Goal: Browse casually: Explore the website without a specific task or goal

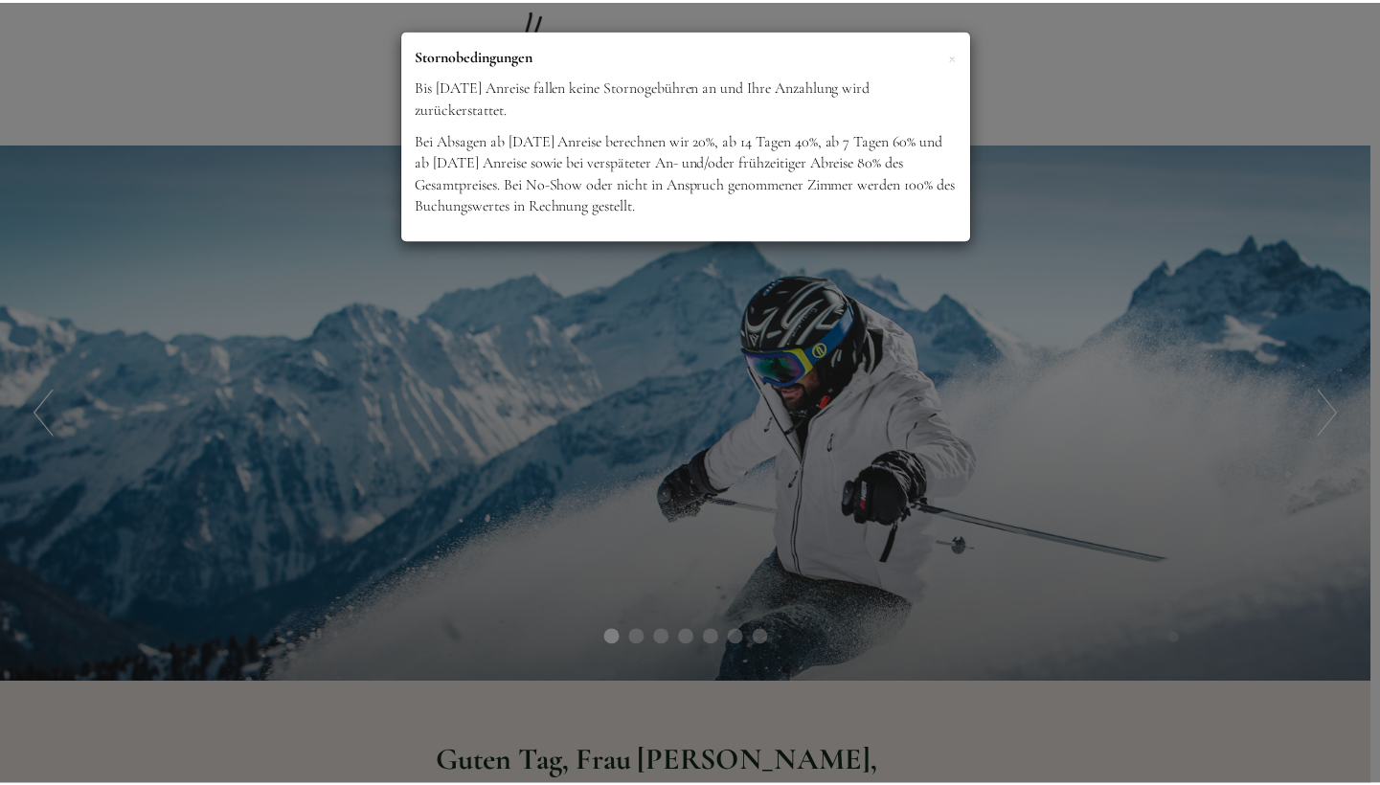
scroll to position [1192, 0]
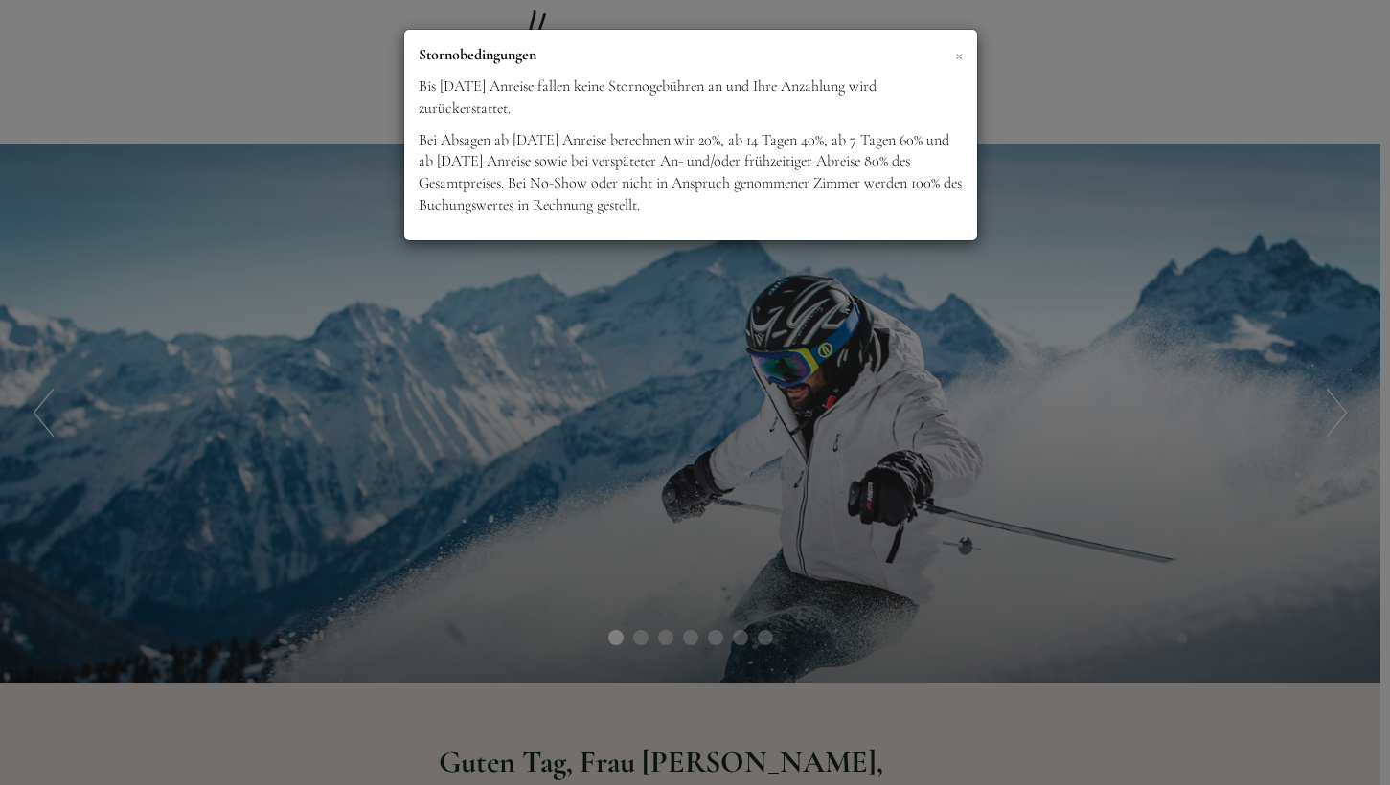
click at [961, 53] on span "×" at bounding box center [959, 54] width 8 height 24
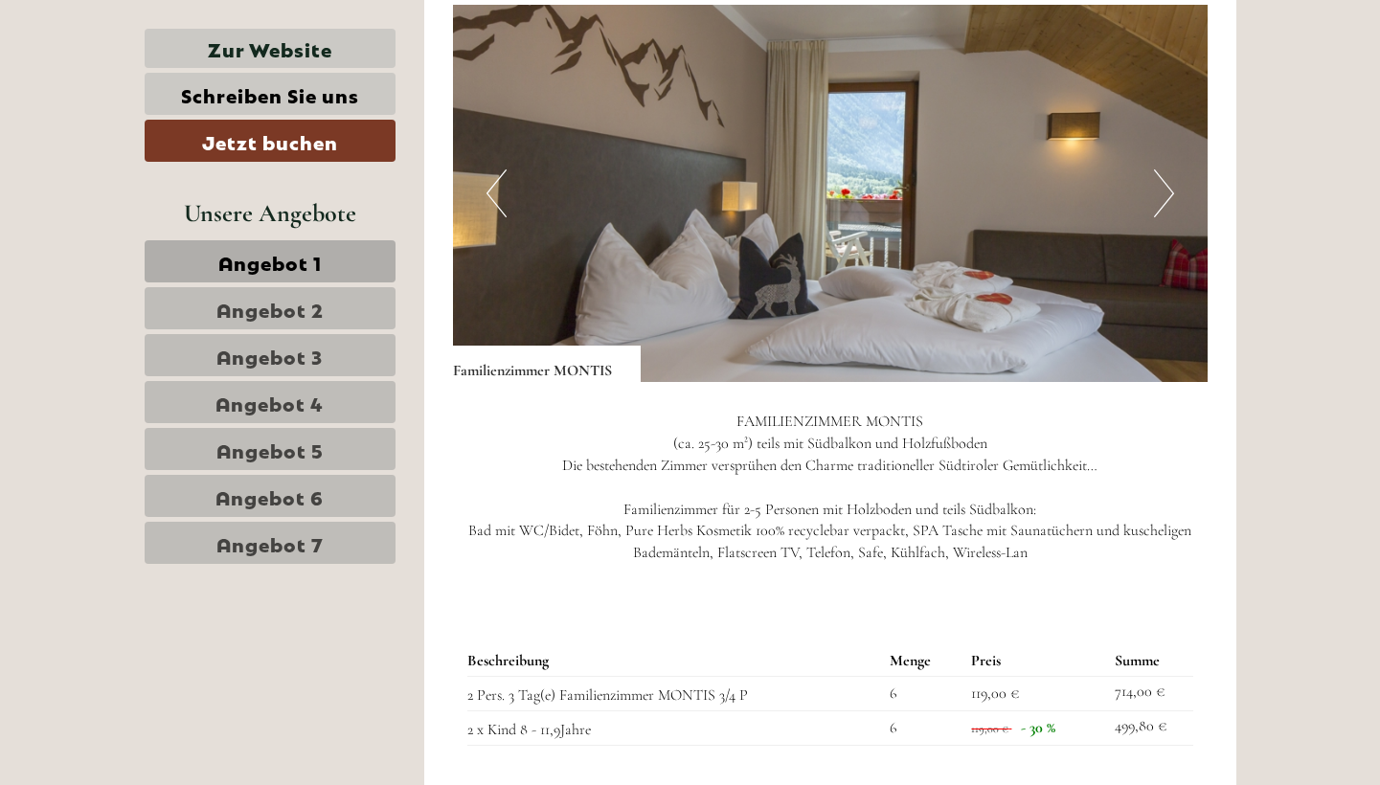
scroll to position [1253, 0]
click at [1177, 192] on img at bounding box center [830, 194] width 755 height 377
click at [1160, 189] on button "Next" at bounding box center [1164, 194] width 20 height 48
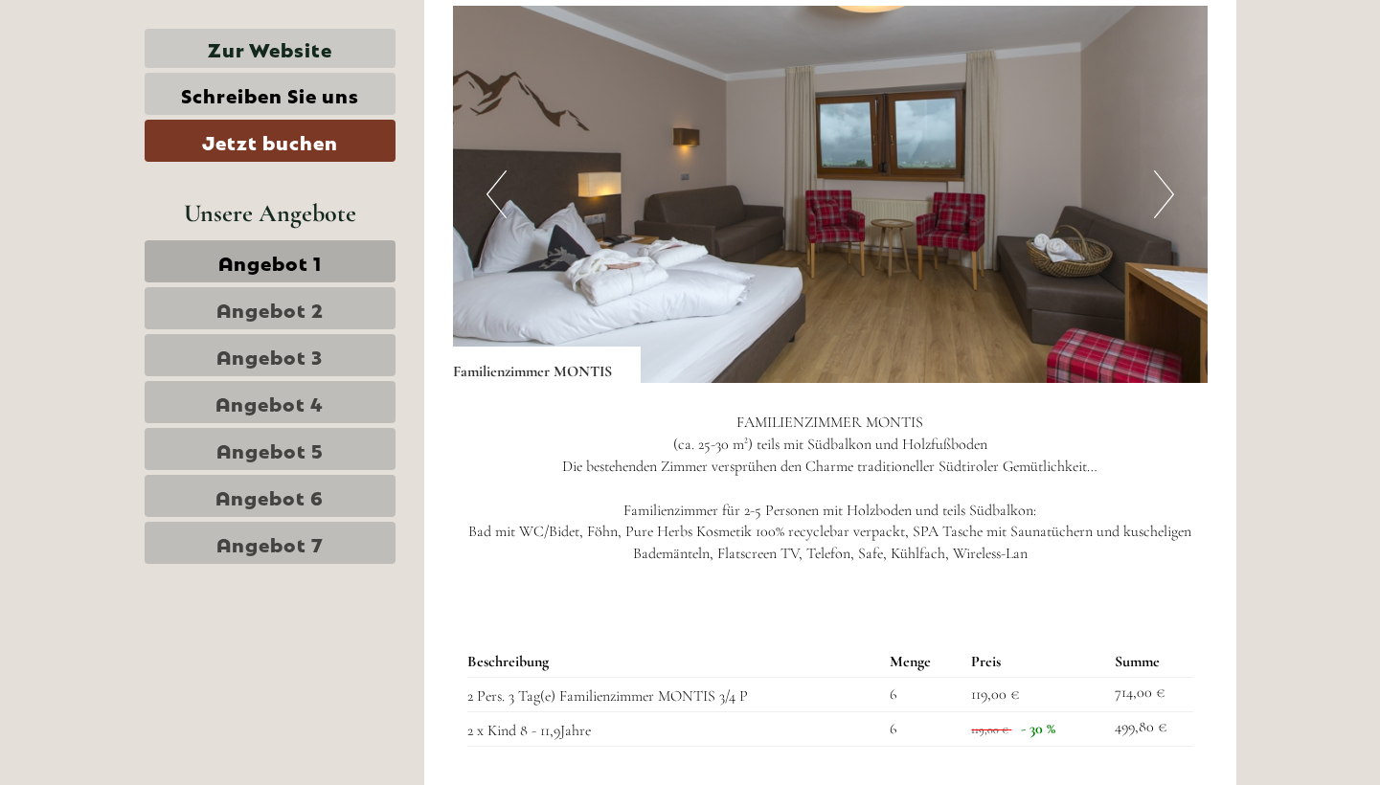
click at [1160, 189] on button "Next" at bounding box center [1164, 194] width 20 height 48
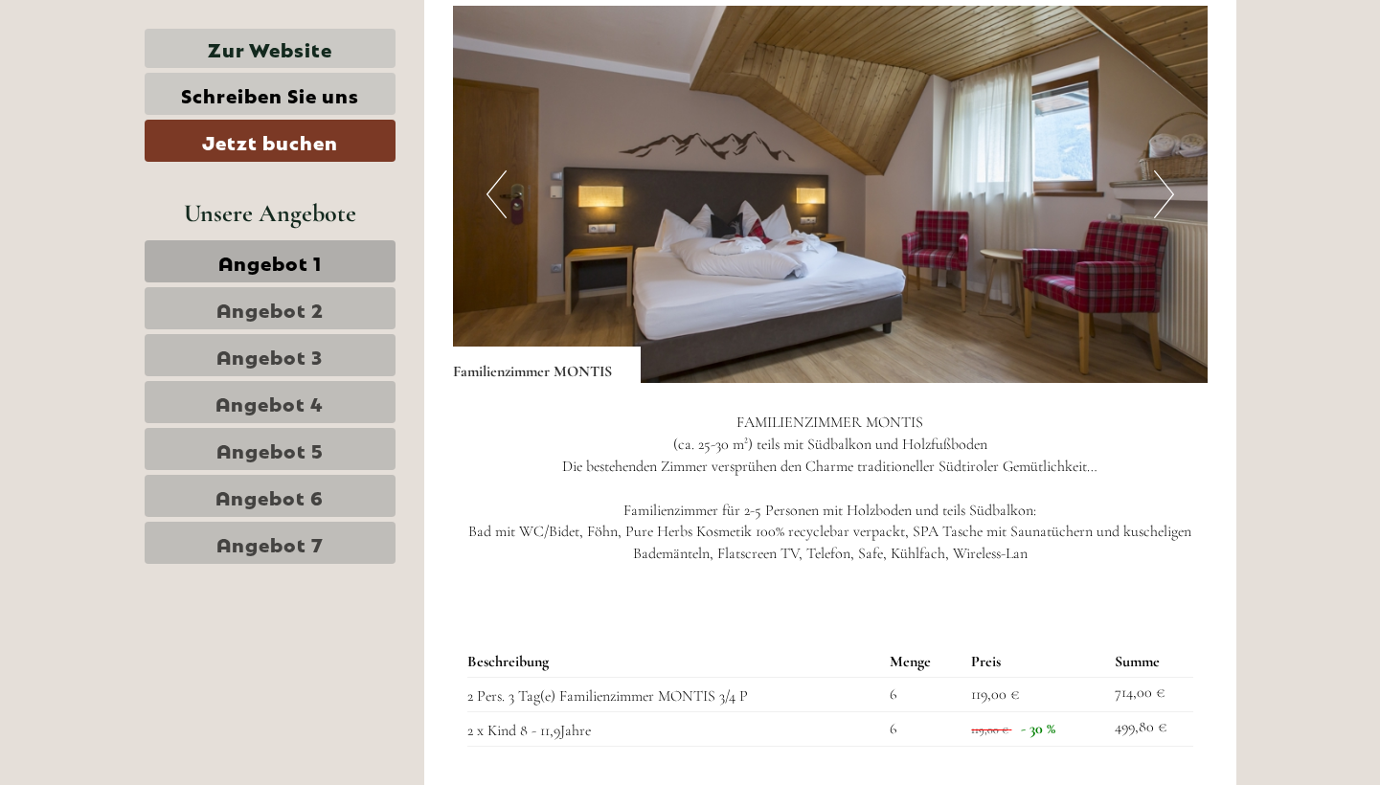
click at [1160, 189] on button "Next" at bounding box center [1164, 194] width 20 height 48
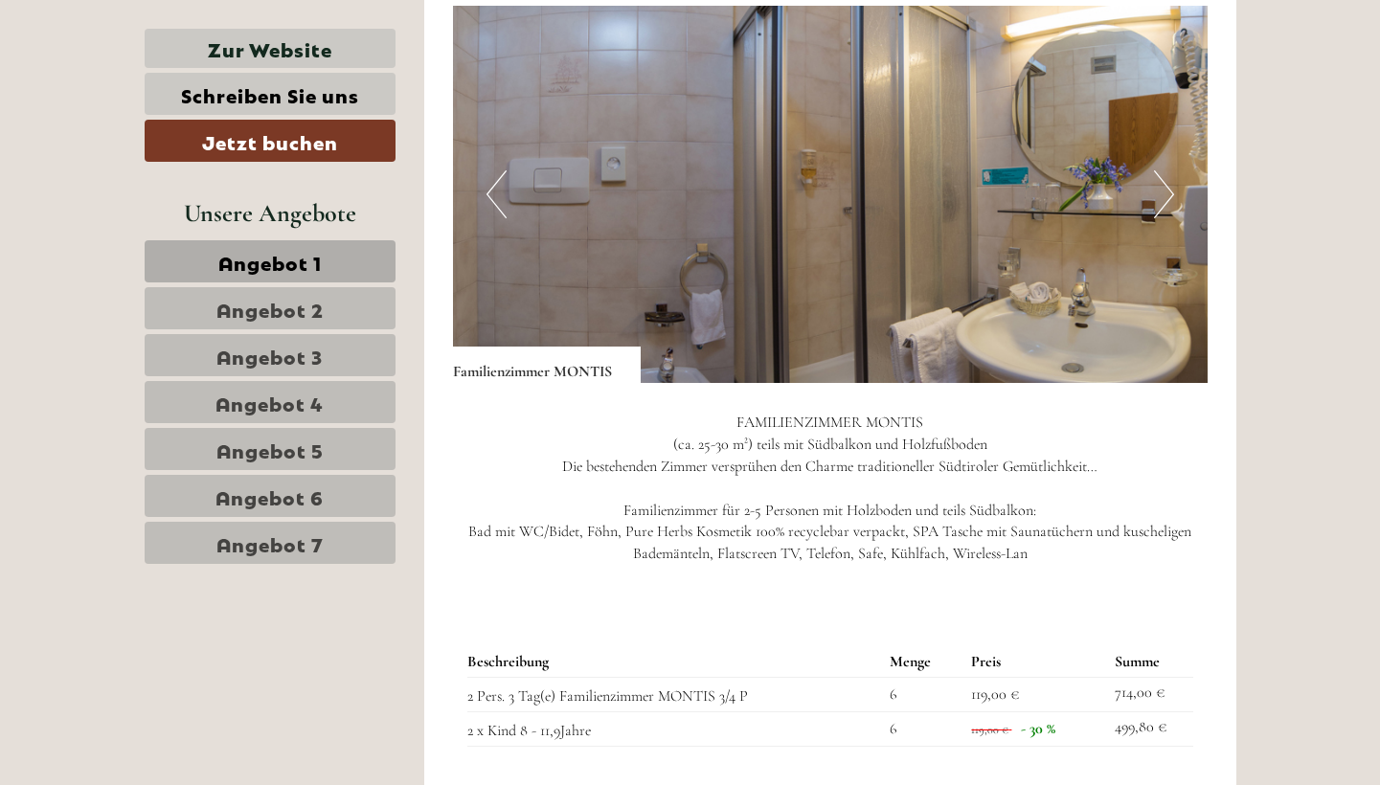
click at [1160, 189] on button "Next" at bounding box center [1164, 194] width 20 height 48
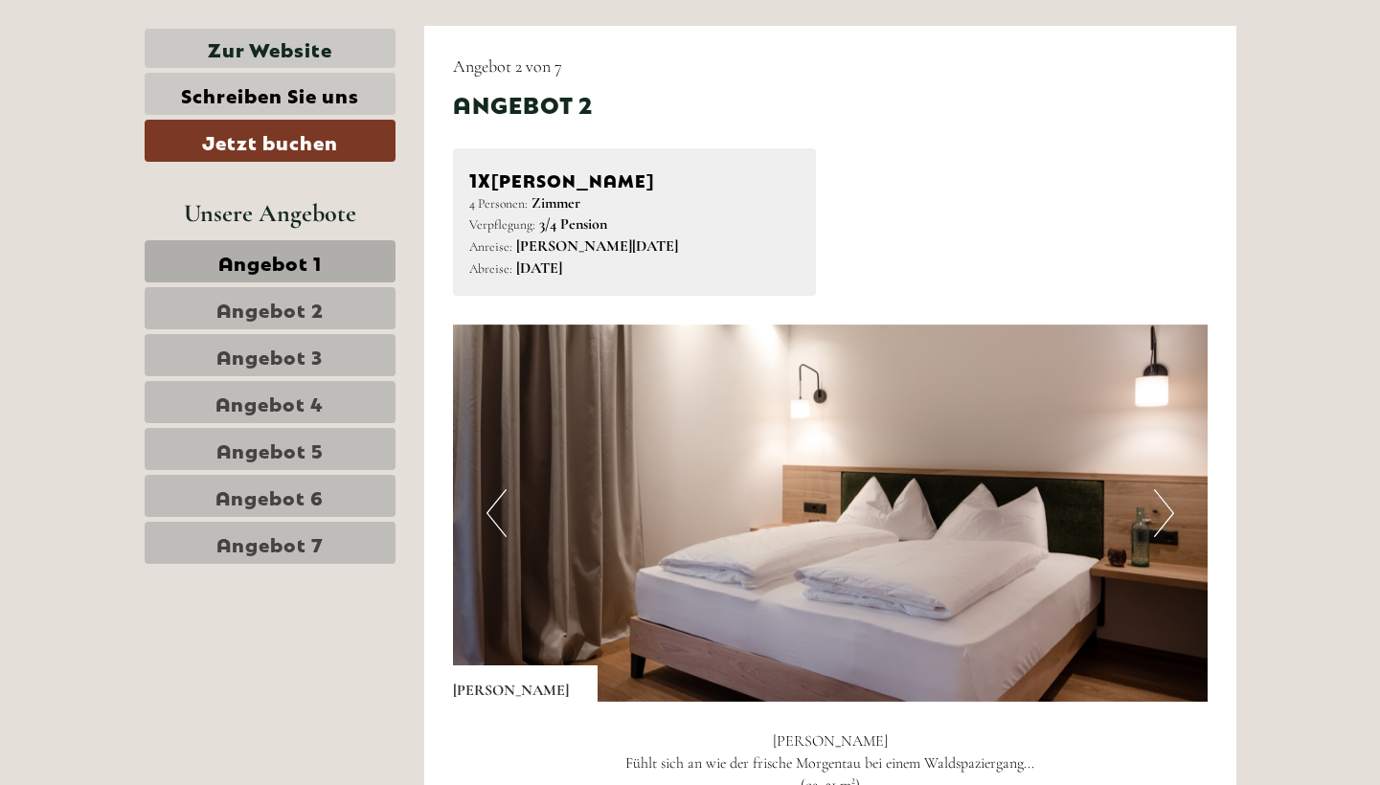
scroll to position [2218, 0]
click at [1154, 490] on button "Next" at bounding box center [1164, 512] width 20 height 48
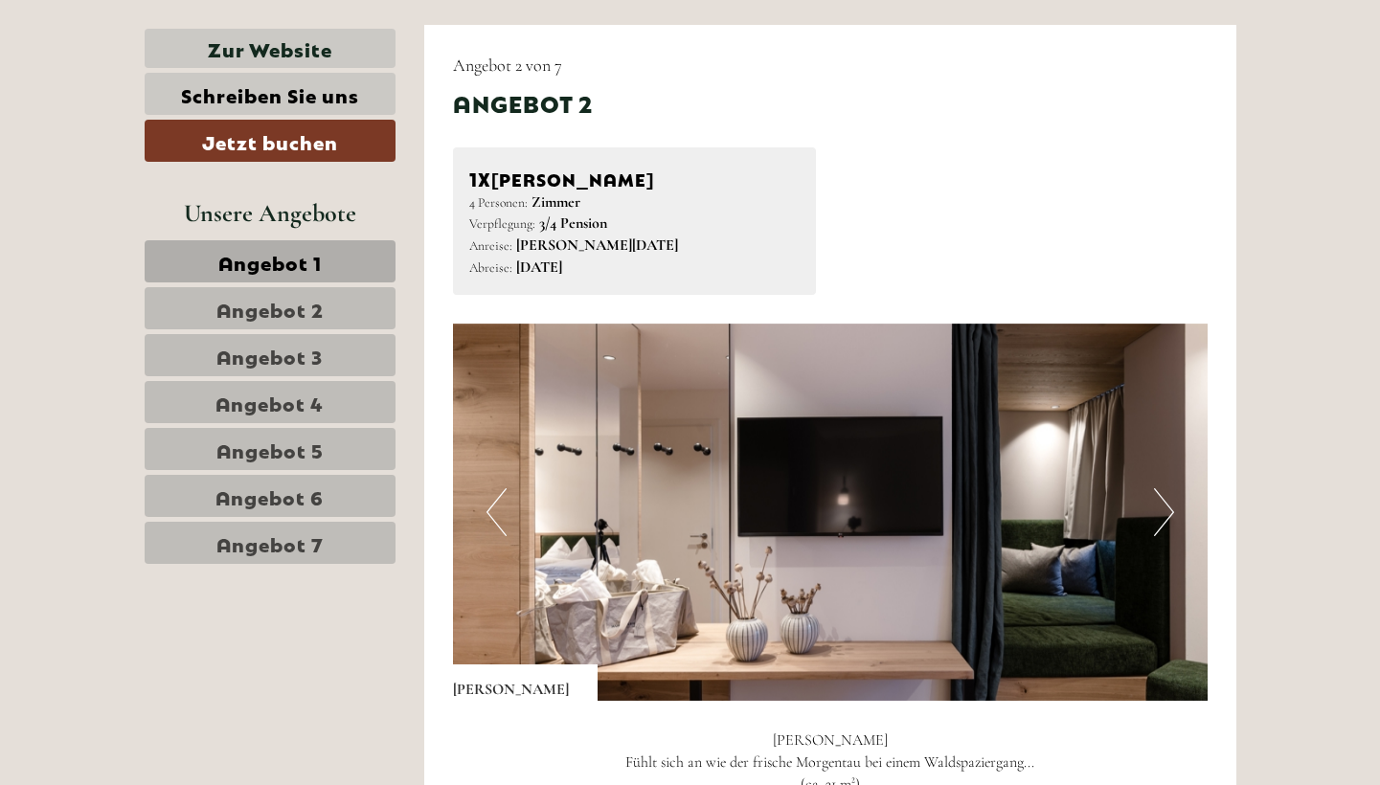
click at [1164, 491] on button "Next" at bounding box center [1164, 512] width 20 height 48
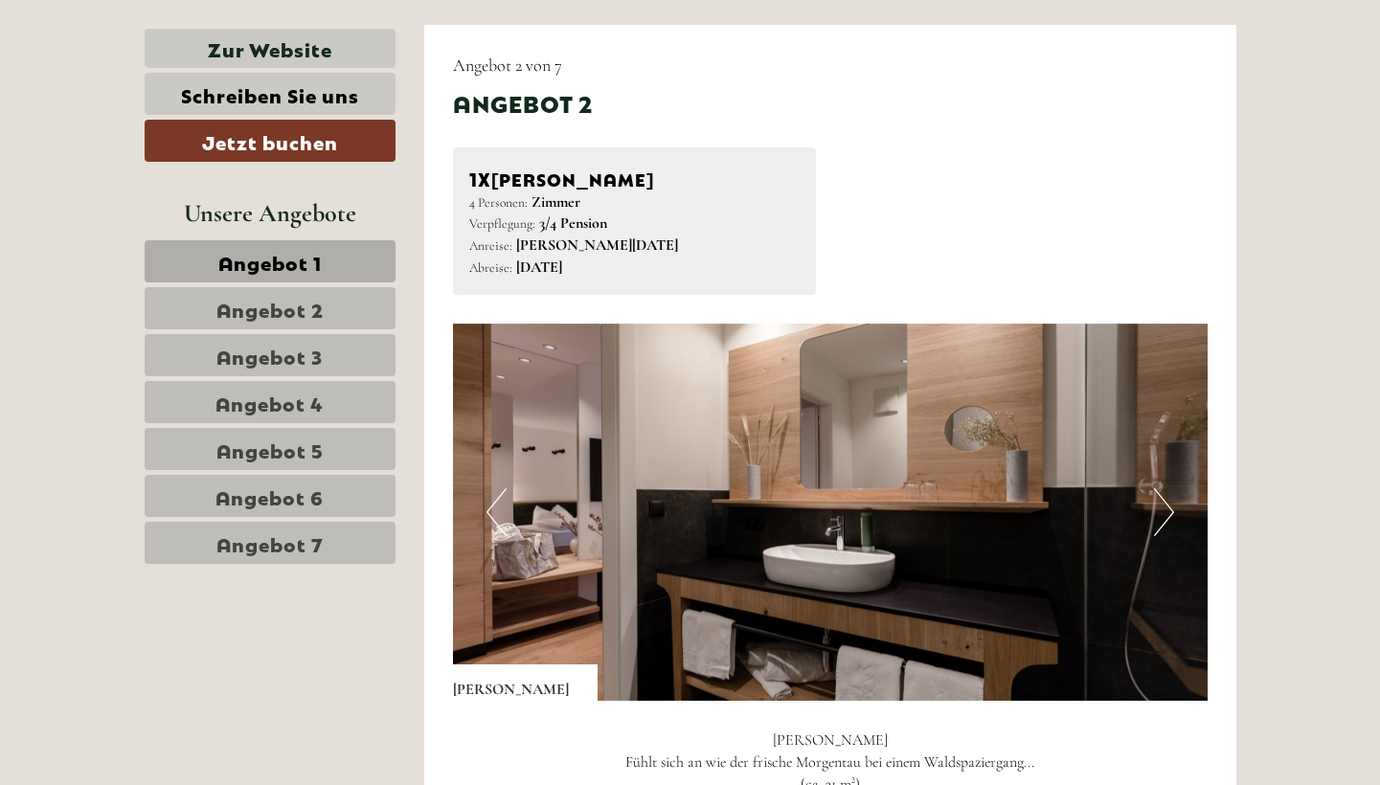
click at [1164, 491] on button "Next" at bounding box center [1164, 512] width 20 height 48
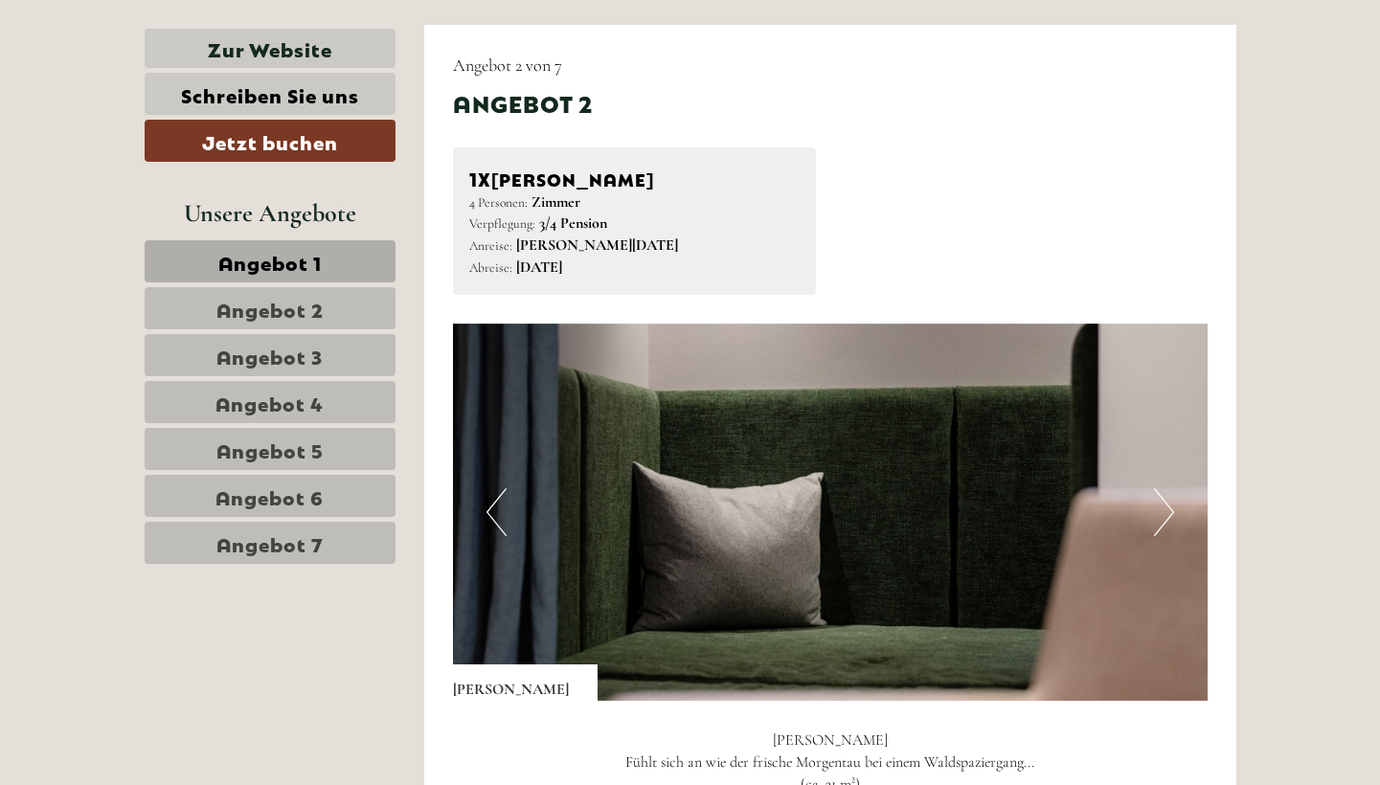
click at [1164, 491] on button "Next" at bounding box center [1164, 512] width 20 height 48
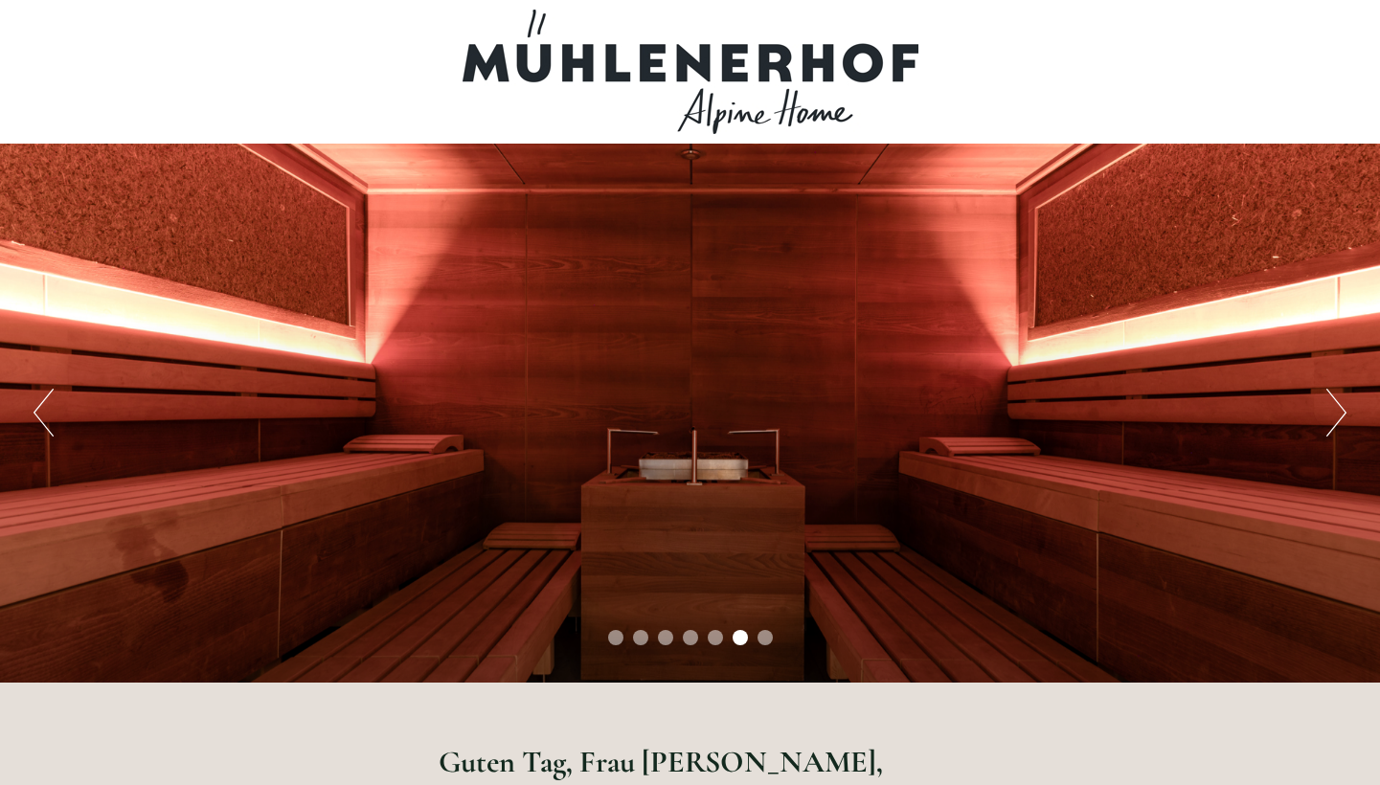
scroll to position [0, 0]
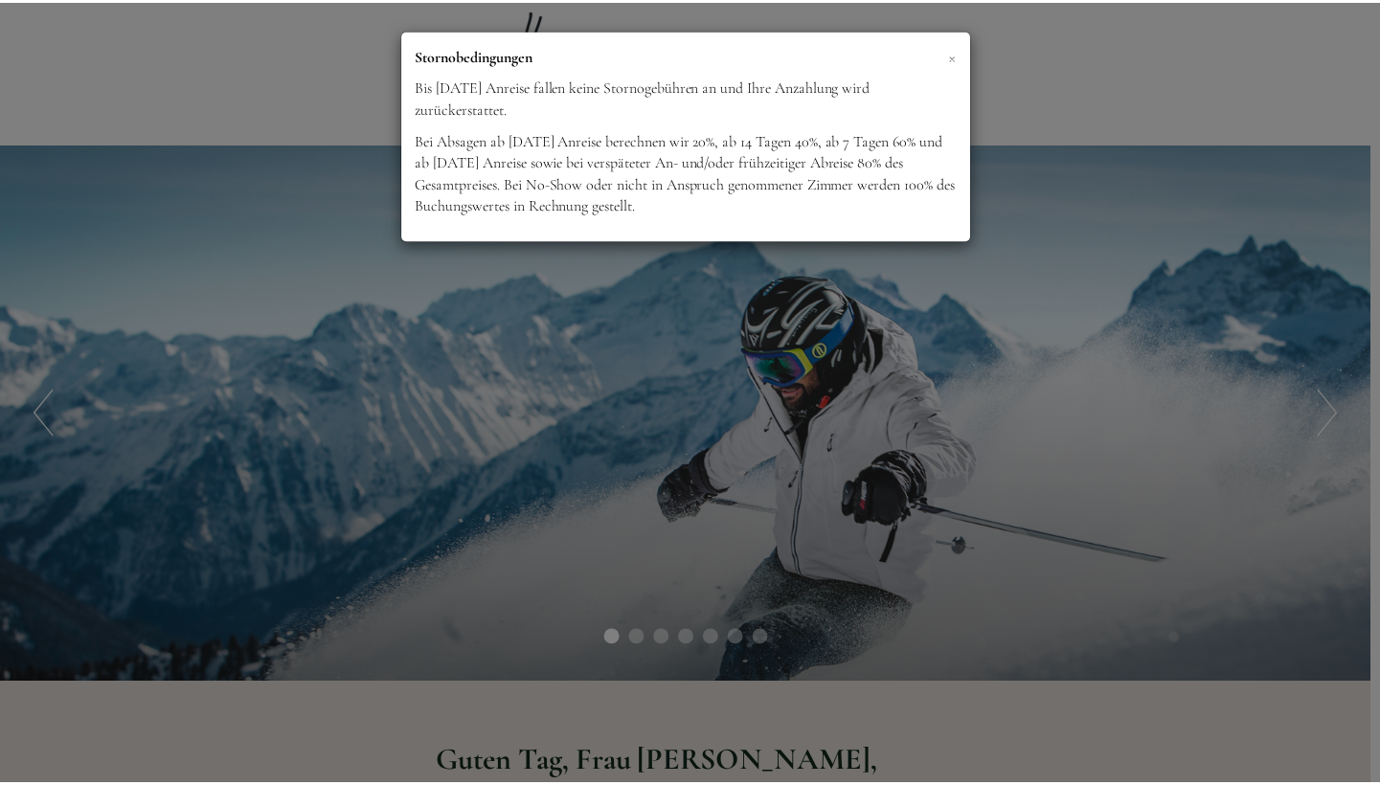
scroll to position [1192, 0]
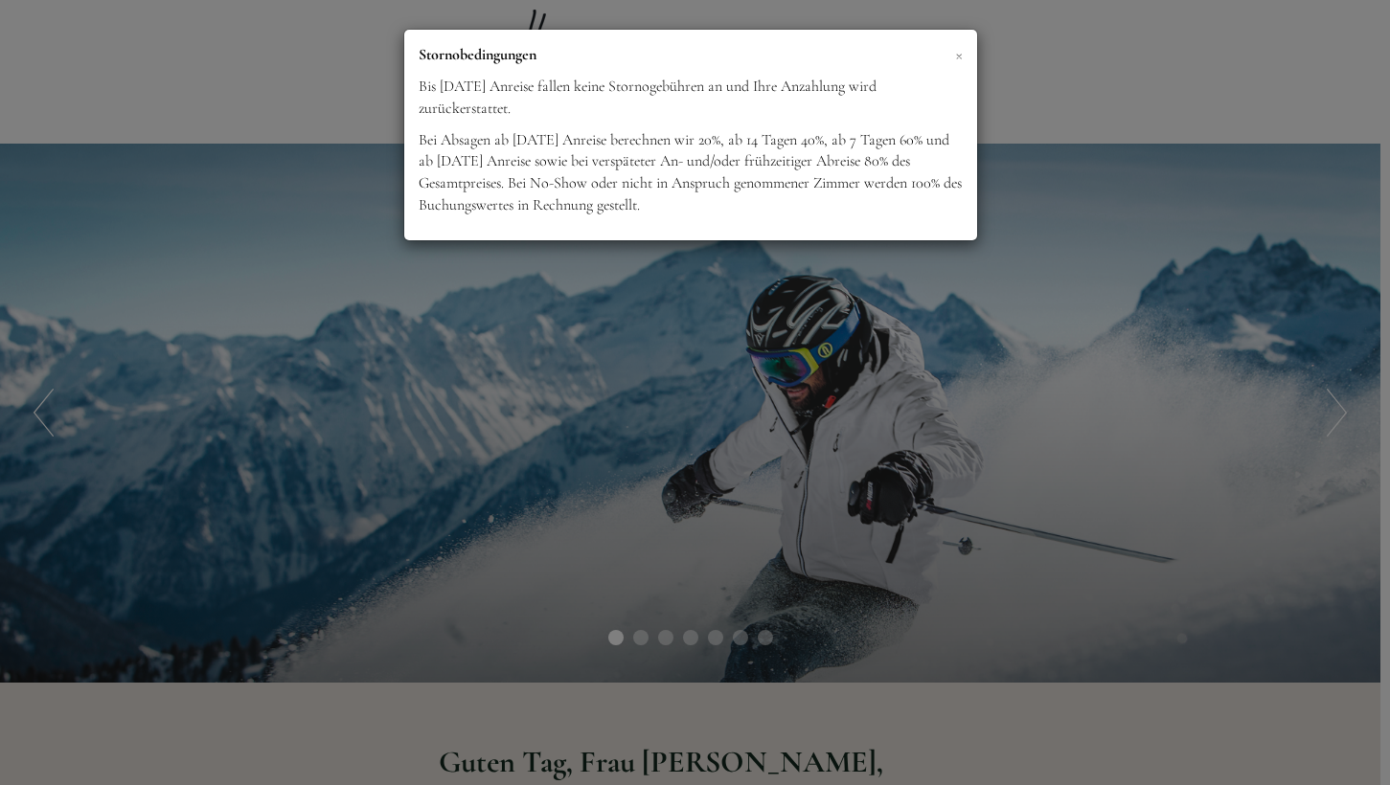
click at [961, 57] on span "×" at bounding box center [959, 54] width 8 height 24
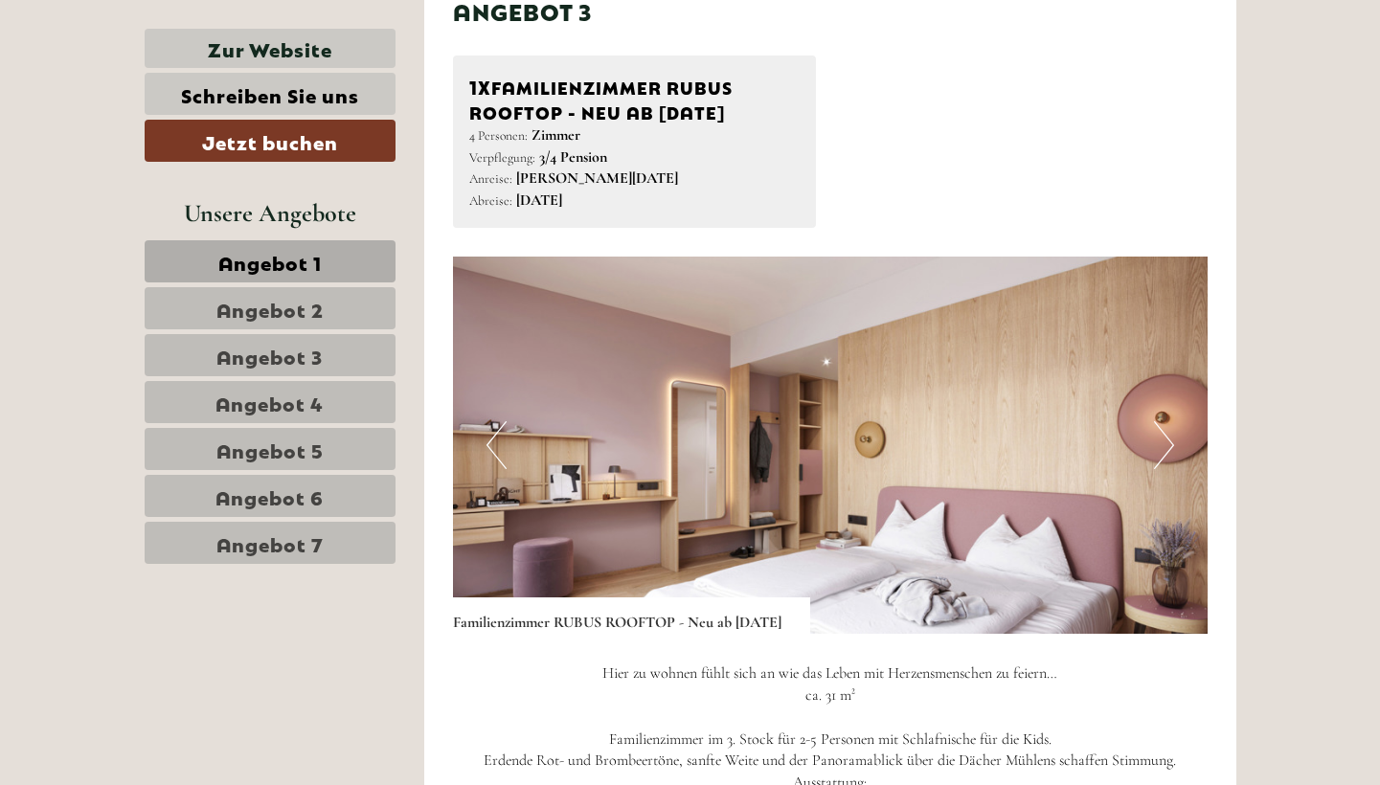
scroll to position [3636, 0]
click at [1174, 408] on img at bounding box center [830, 446] width 755 height 377
click at [1168, 422] on button "Next" at bounding box center [1164, 446] width 20 height 48
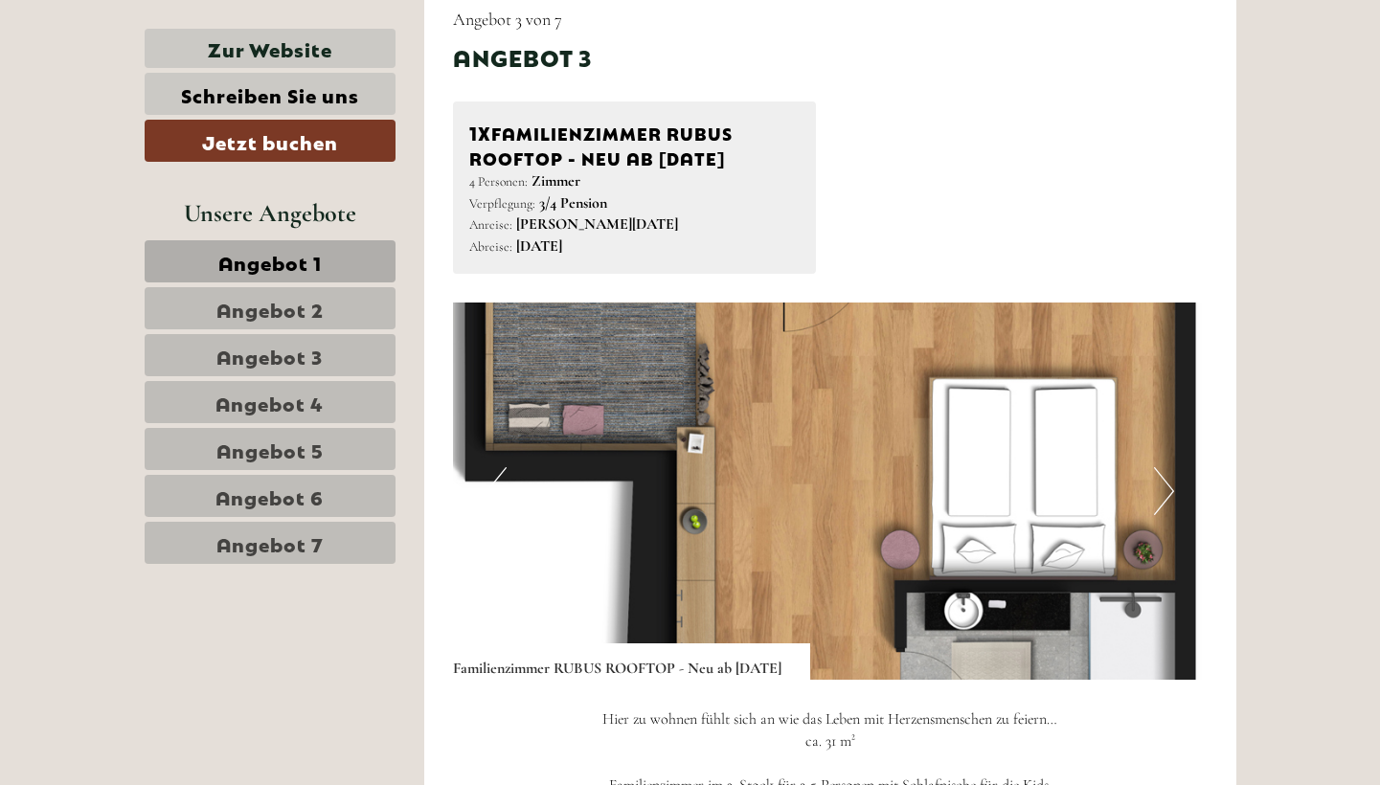
scroll to position [3598, 0]
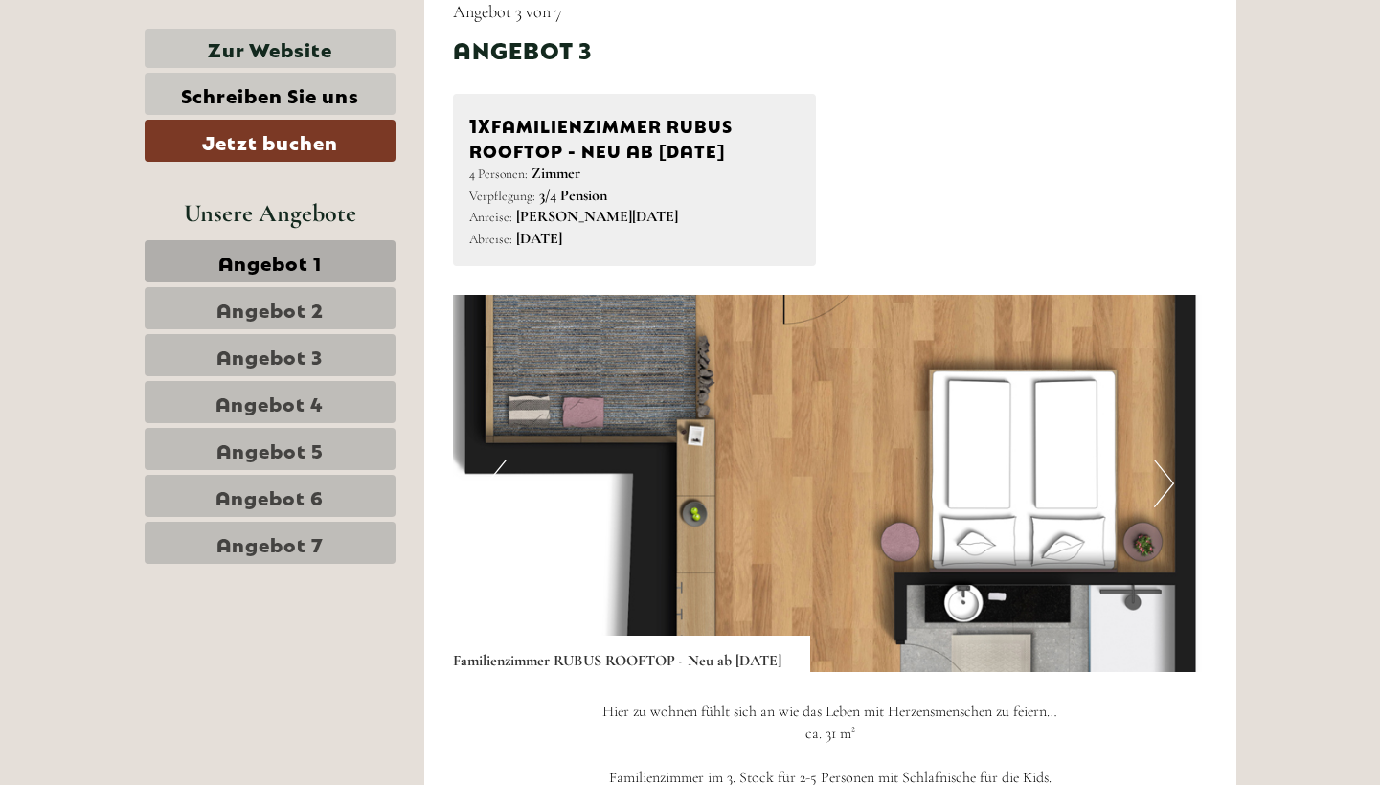
click at [1159, 460] on button "Next" at bounding box center [1164, 484] width 20 height 48
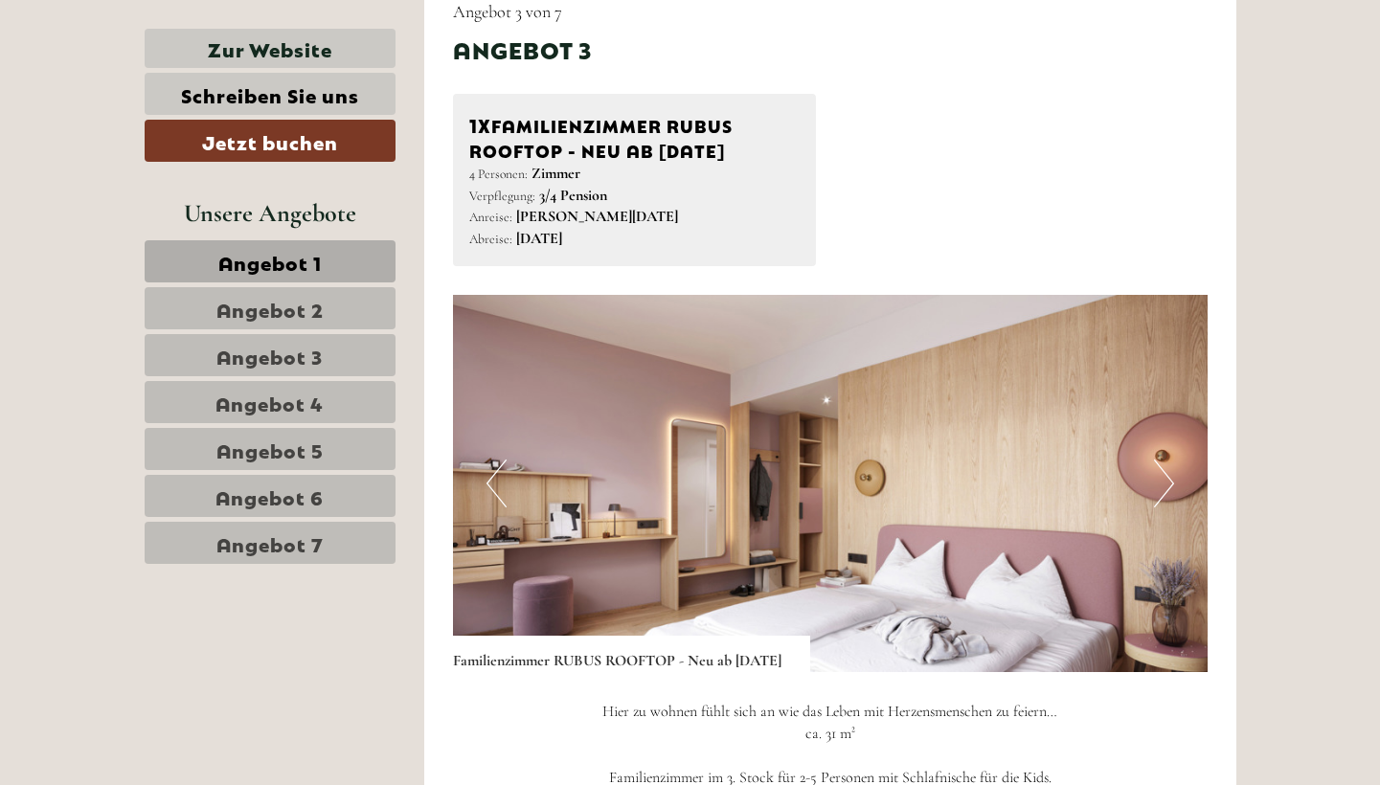
click at [1159, 460] on button "Next" at bounding box center [1164, 484] width 20 height 48
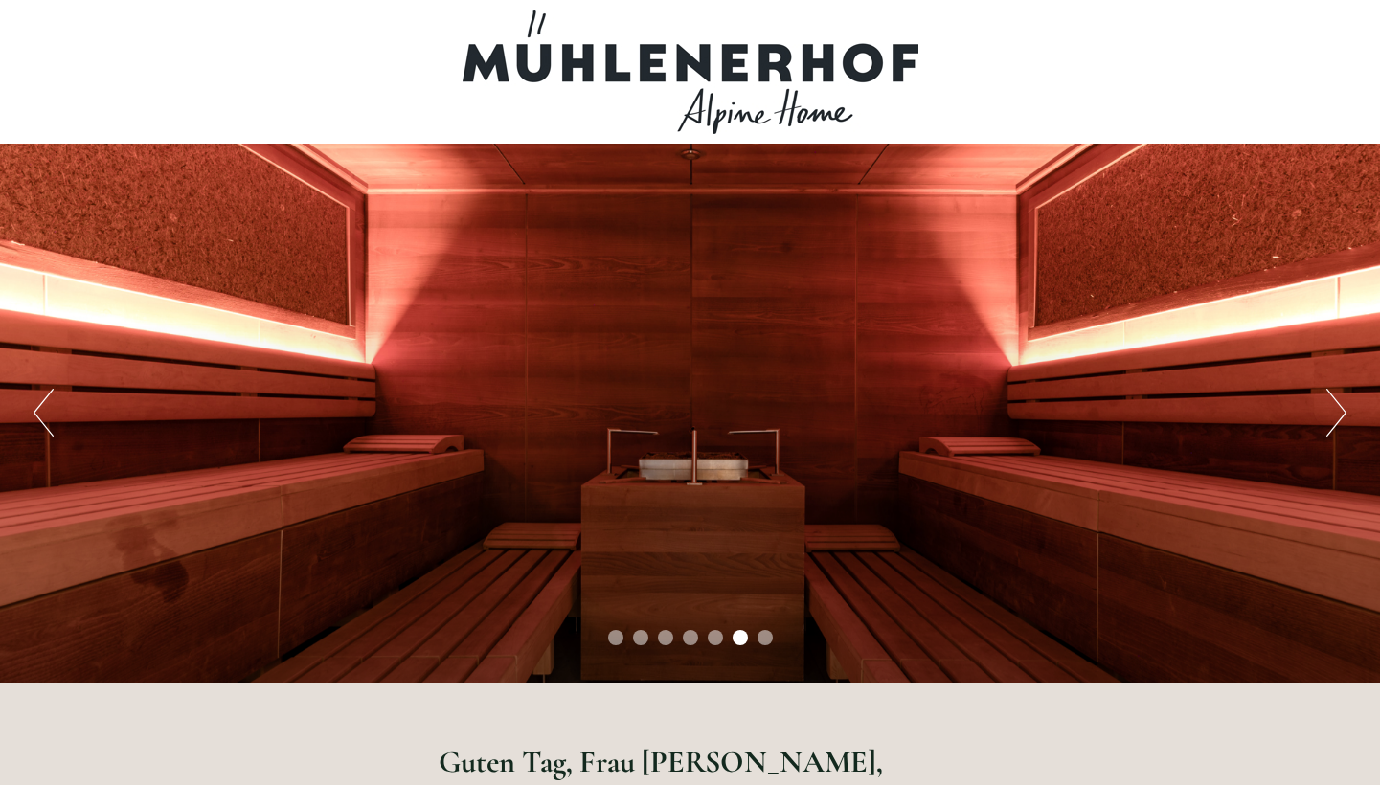
scroll to position [0, 0]
